Goal: Task Accomplishment & Management: Use online tool/utility

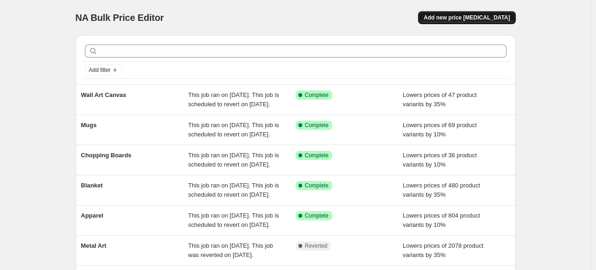
click at [485, 21] on button "Add new price [MEDICAL_DATA]" at bounding box center [466, 17] width 97 height 13
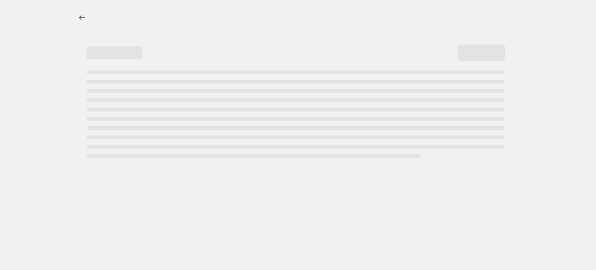
select select "percentage"
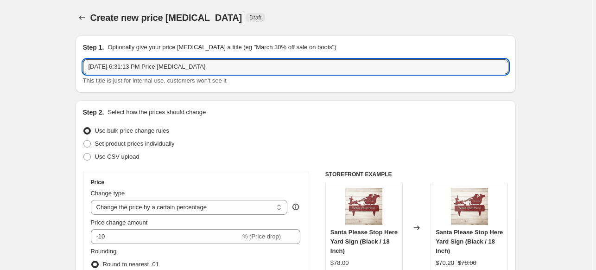
drag, startPoint x: 227, startPoint y: 65, endPoint x: 84, endPoint y: 70, distance: 143.2
click at [84, 70] on div "Step 1. Optionally give your price [MEDICAL_DATA] a title (eg "March 30% off sa…" at bounding box center [296, 63] width 440 height 57
type input "Thanksgiving01"
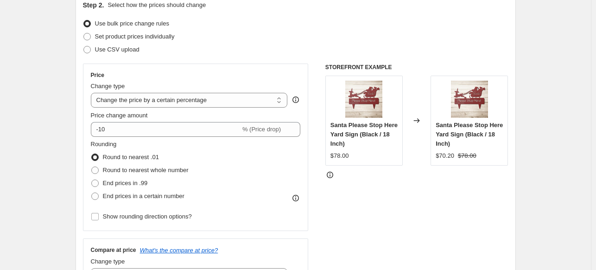
scroll to position [115, 0]
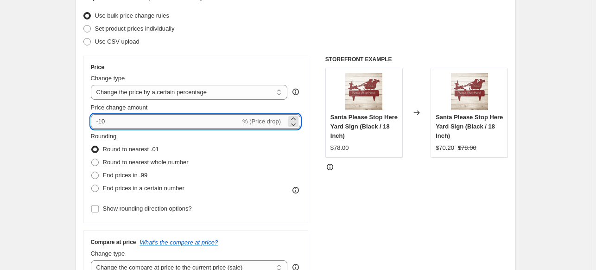
click at [102, 121] on input "-10" at bounding box center [166, 121] width 150 height 15
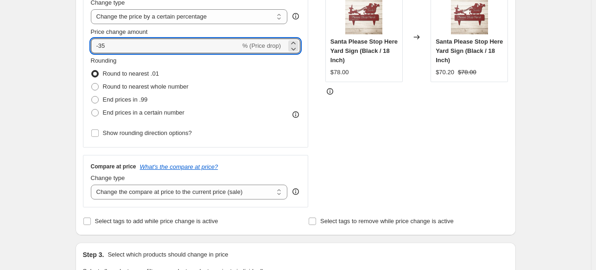
scroll to position [191, 0]
type input "-35"
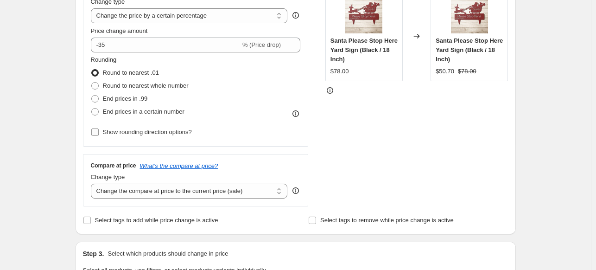
click at [97, 132] on input "Show rounding direction options?" at bounding box center [94, 131] width 7 height 7
checkbox input "true"
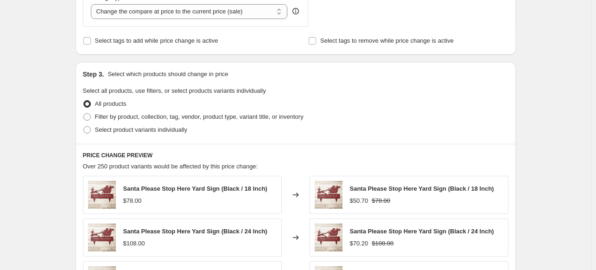
scroll to position [430, 0]
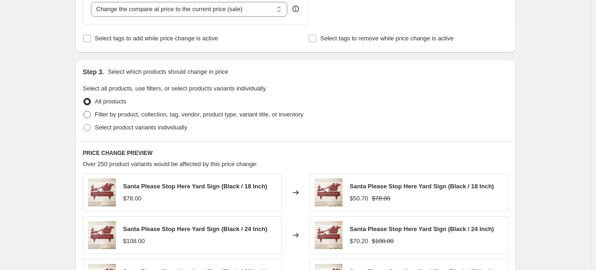
click at [88, 113] on span at bounding box center [86, 114] width 7 height 7
click at [84, 111] on input "Filter by product, collection, tag, vendor, product type, variant title, or inv…" at bounding box center [83, 111] width 0 height 0
radio input "true"
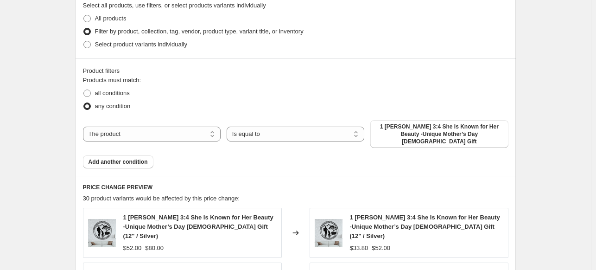
scroll to position [523, 0]
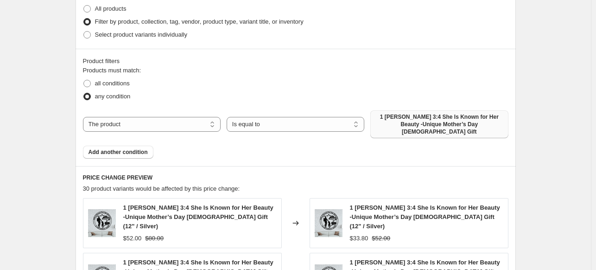
click at [438, 123] on span "1 [PERSON_NAME] 3:4 She Is Known for Her Beauty -Unique Mother’s Day [DEMOGRAPH…" at bounding box center [439, 124] width 126 height 22
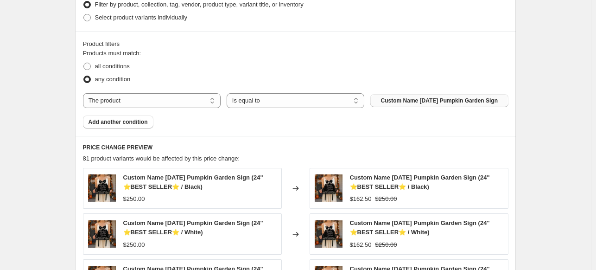
scroll to position [588, 0]
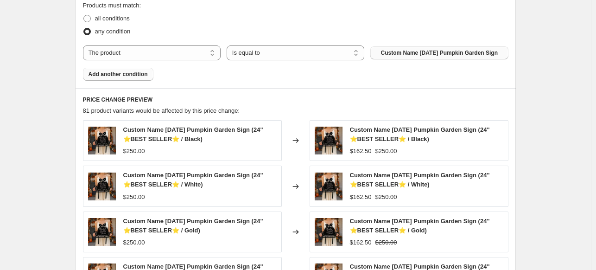
click at [132, 78] on span "Add another condition" at bounding box center [117, 73] width 59 height 7
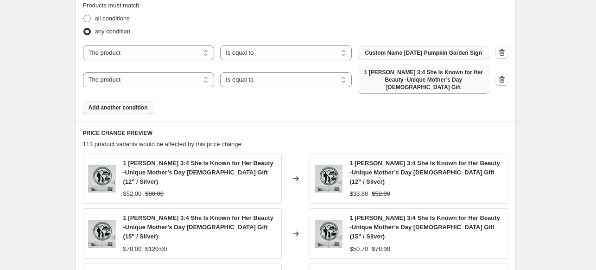
click at [397, 85] on span "1 [PERSON_NAME] 3:4 She Is Known for Her Beauty -Unique Mother’s Day [DEMOGRAPH…" at bounding box center [423, 80] width 120 height 22
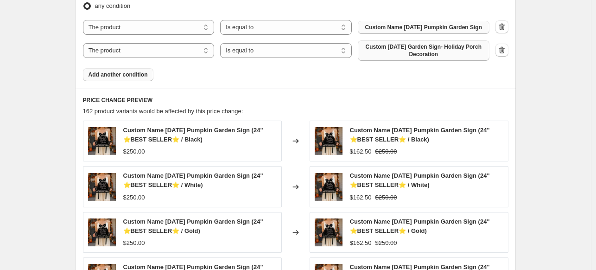
scroll to position [630, 0]
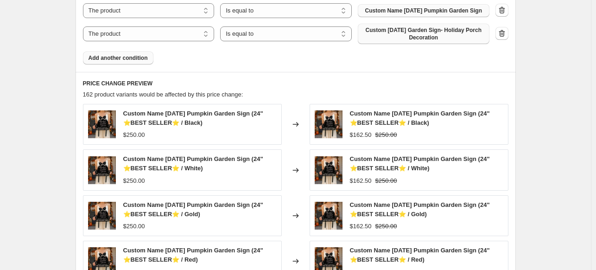
click at [130, 62] on span "Add another condition" at bounding box center [117, 57] width 59 height 7
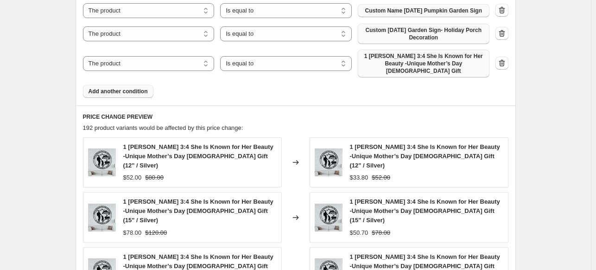
click at [424, 67] on span "1 [PERSON_NAME] 3:4 She Is Known for Her Beauty -Unique Mother’s Day [DEMOGRAPH…" at bounding box center [423, 63] width 120 height 22
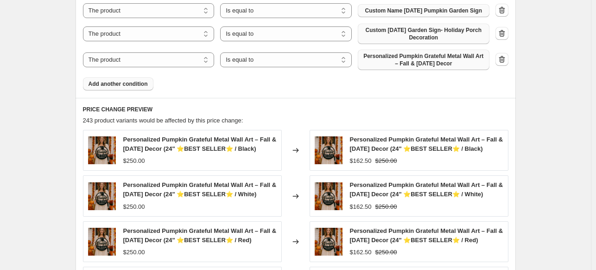
click at [125, 88] on span "Add another condition" at bounding box center [117, 83] width 59 height 7
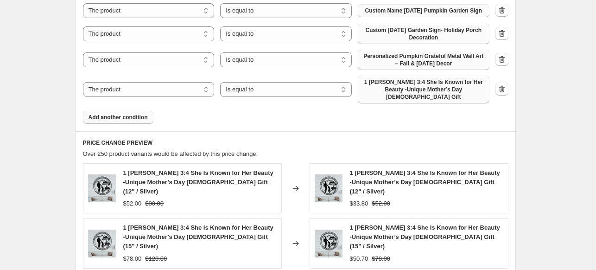
click at [416, 96] on span "1 [PERSON_NAME] 3:4 She Is Known for Her Beauty -Unique Mother’s Day [DEMOGRAPH…" at bounding box center [423, 89] width 120 height 22
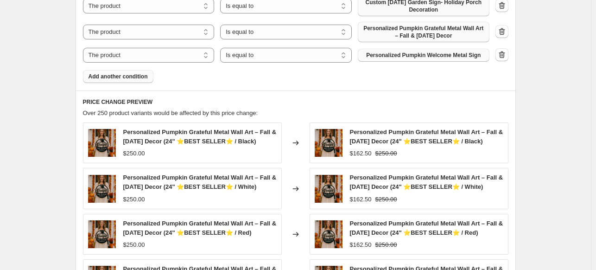
scroll to position [660, 0]
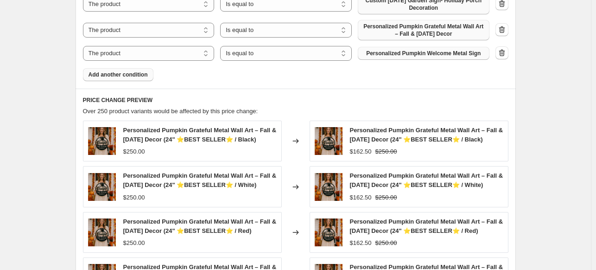
click at [124, 78] on span "Add another condition" at bounding box center [117, 74] width 59 height 7
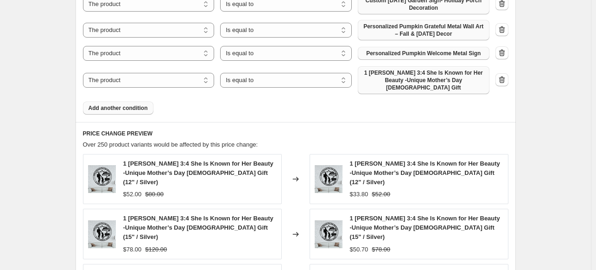
click at [408, 86] on span "1 [PERSON_NAME] 3:4 She Is Known for Her Beauty -Unique Mother’s Day [DEMOGRAPH…" at bounding box center [423, 80] width 120 height 22
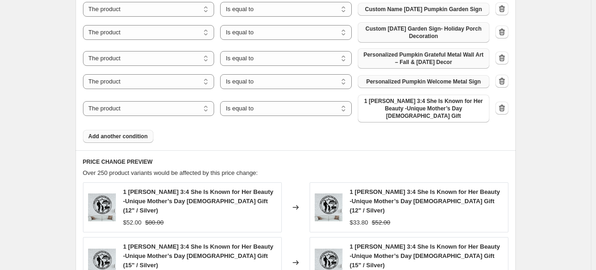
scroll to position [645, 0]
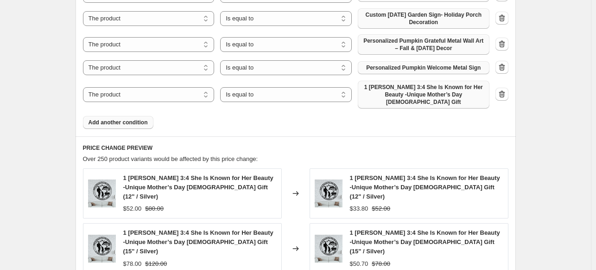
click at [398, 99] on span "1 [PERSON_NAME] 3:4 She Is Known for Her Beauty -Unique Mother’s Day [DEMOGRAPH…" at bounding box center [423, 94] width 120 height 22
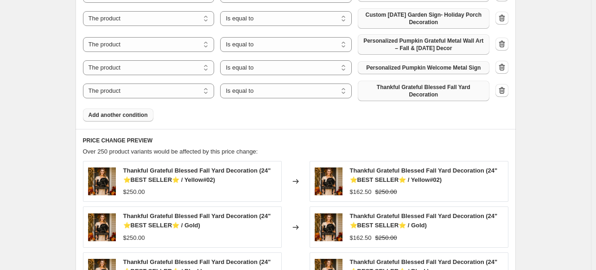
click at [125, 116] on span "Add another condition" at bounding box center [117, 114] width 59 height 7
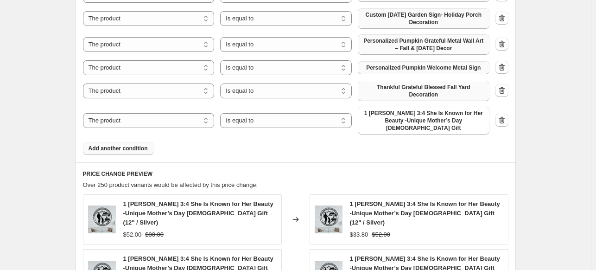
click at [420, 119] on span "1 [PERSON_NAME] 3:4 She Is Known for Her Beauty -Unique Mother’s Day [DEMOGRAPH…" at bounding box center [423, 120] width 120 height 22
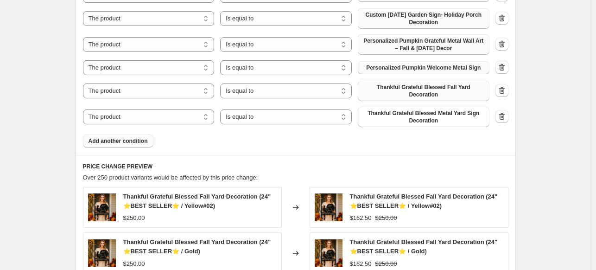
click at [123, 139] on span "Add another condition" at bounding box center [117, 140] width 59 height 7
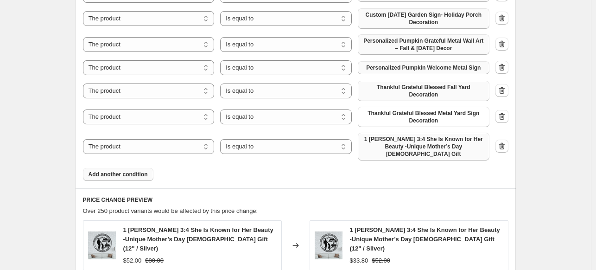
click at [433, 143] on span "1 [PERSON_NAME] 3:4 She Is Known for Her Beauty -Unique Mother’s Day [DEMOGRAPH…" at bounding box center [423, 146] width 120 height 22
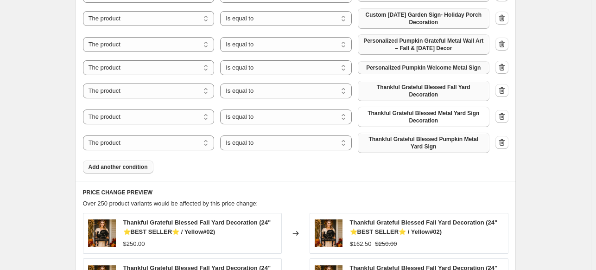
click at [124, 166] on span "Add another condition" at bounding box center [117, 166] width 59 height 7
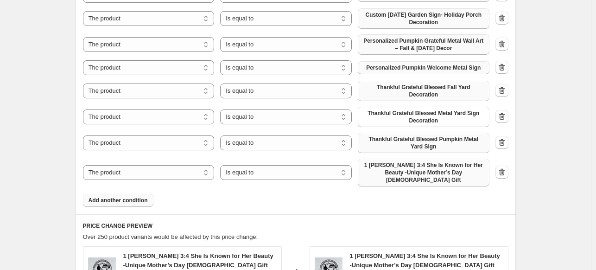
click at [412, 171] on span "1 [PERSON_NAME] 3:4 She Is Known for Her Beauty -Unique Mother’s Day [DEMOGRAPH…" at bounding box center [423, 172] width 120 height 22
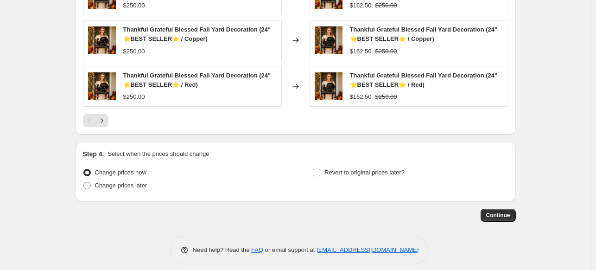
scroll to position [1008, 0]
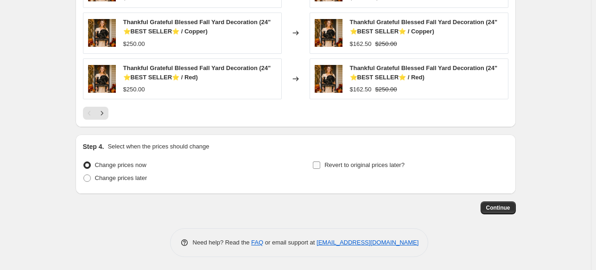
click at [318, 164] on input "Revert to original prices later?" at bounding box center [316, 164] width 7 height 7
checkbox input "true"
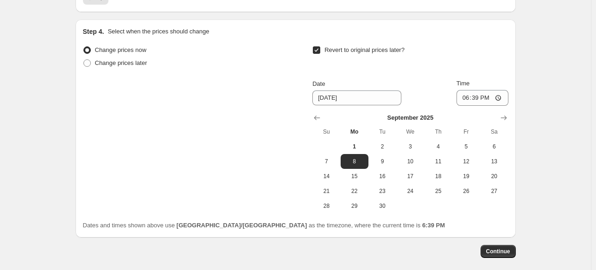
scroll to position [1143, 0]
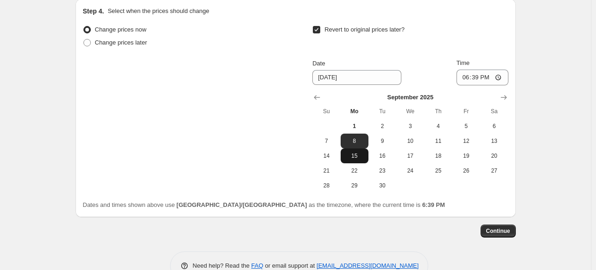
click at [360, 158] on button "15" at bounding box center [354, 155] width 28 height 15
type input "[DATE]"
click at [513, 229] on button "Continue" at bounding box center [497, 230] width 35 height 13
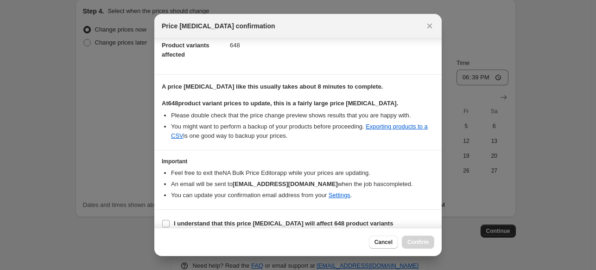
scroll to position [123, 0]
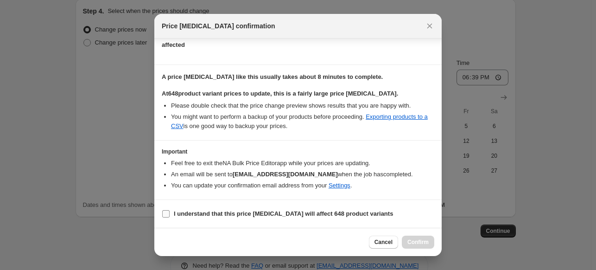
click at [163, 215] on input "I understand that this price [MEDICAL_DATA] will affect 648 product variants" at bounding box center [165, 213] width 7 height 7
checkbox input "true"
click at [417, 243] on span "Confirm" at bounding box center [417, 241] width 21 height 7
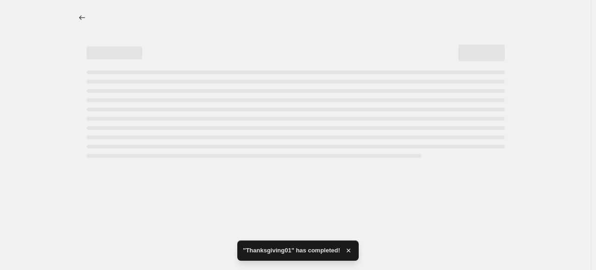
select select "percentage"
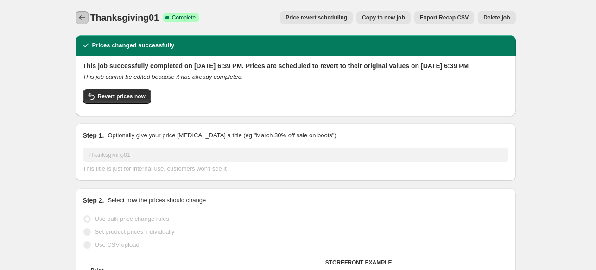
click at [83, 17] on icon "Price change jobs" at bounding box center [81, 17] width 9 height 9
